Goal: Information Seeking & Learning: Learn about a topic

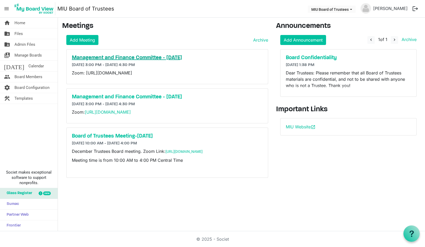
click at [94, 58] on h5 "Management and Finance Committee - [DATE]" at bounding box center [167, 58] width 191 height 6
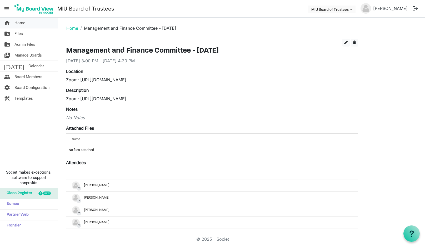
click at [22, 24] on span "Home" at bounding box center [19, 23] width 11 height 11
